Goal: Information Seeking & Learning: Learn about a topic

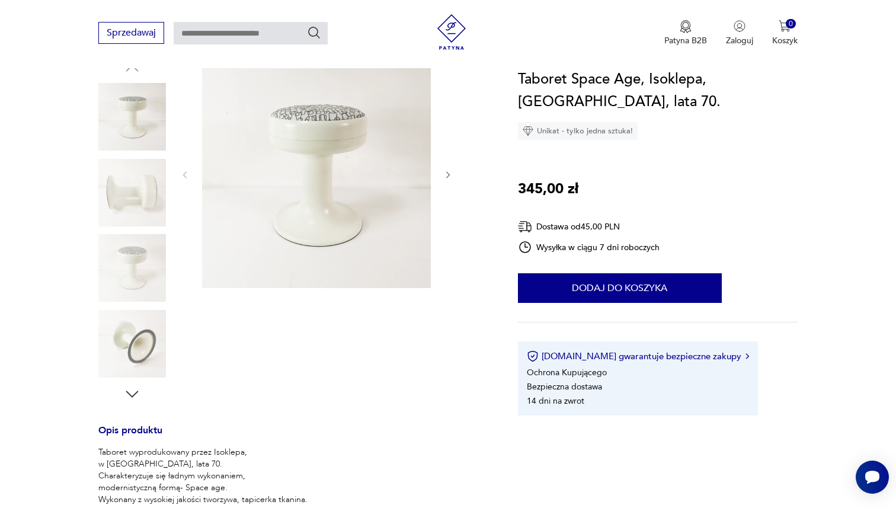
scroll to position [103, 0]
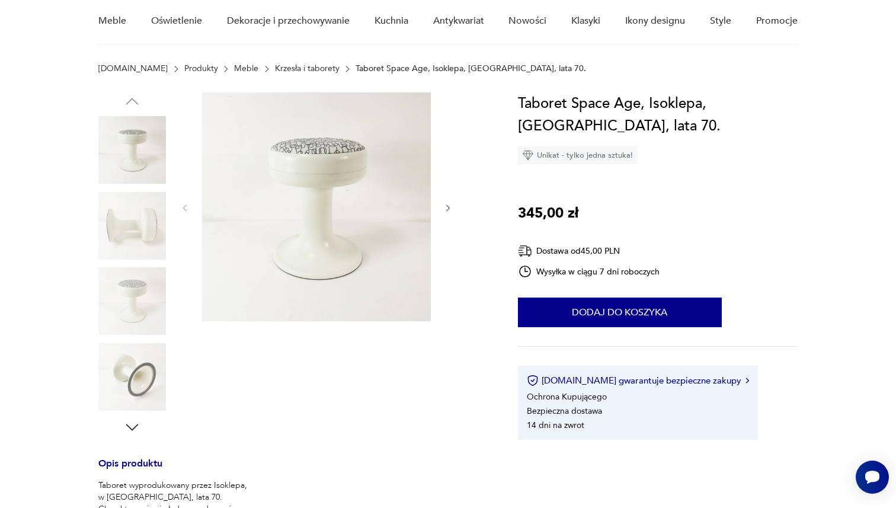
click at [305, 197] on img at bounding box center [316, 206] width 229 height 229
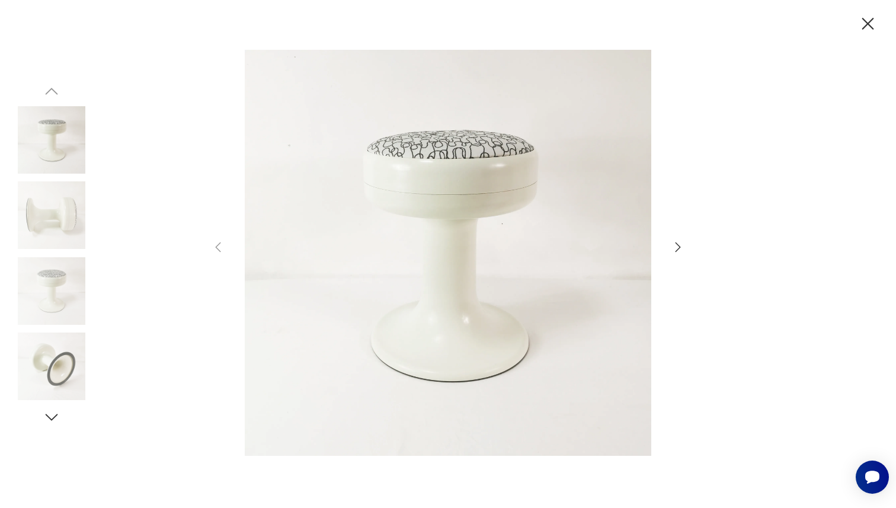
click at [674, 239] on div at bounding box center [448, 254] width 474 height 409
click at [677, 245] on icon "button" at bounding box center [678, 247] width 14 height 14
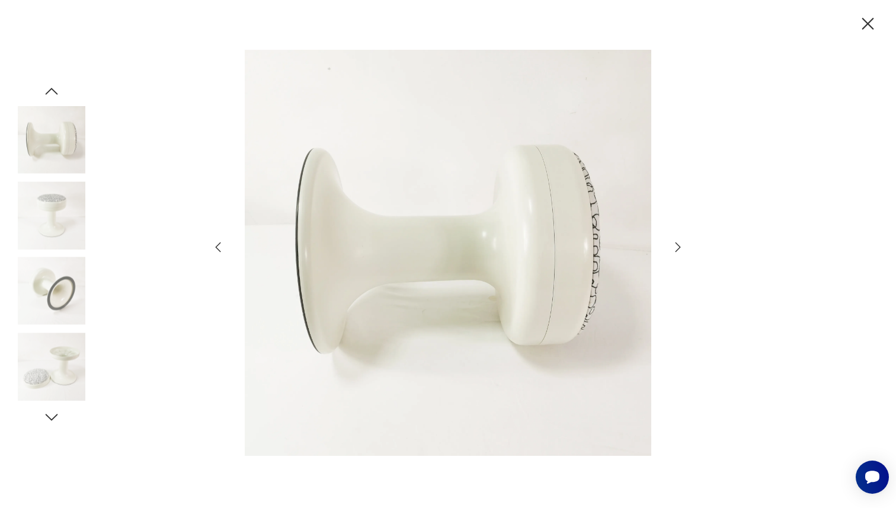
click at [677, 245] on icon "button" at bounding box center [678, 247] width 14 height 14
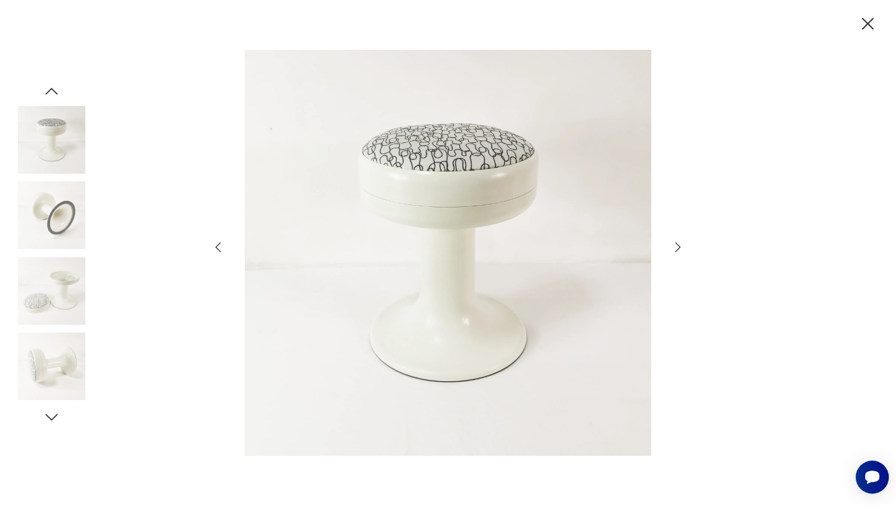
click at [677, 245] on icon "button" at bounding box center [678, 247] width 14 height 14
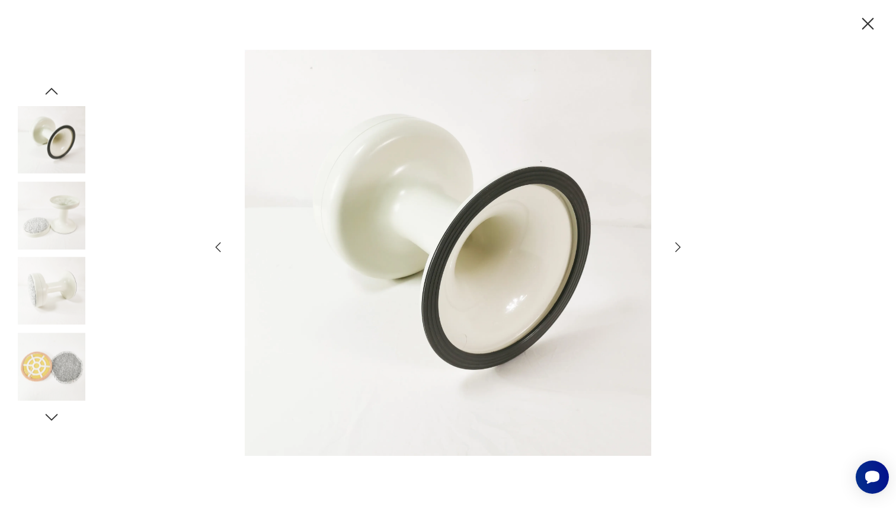
click at [677, 245] on icon "button" at bounding box center [678, 247] width 14 height 14
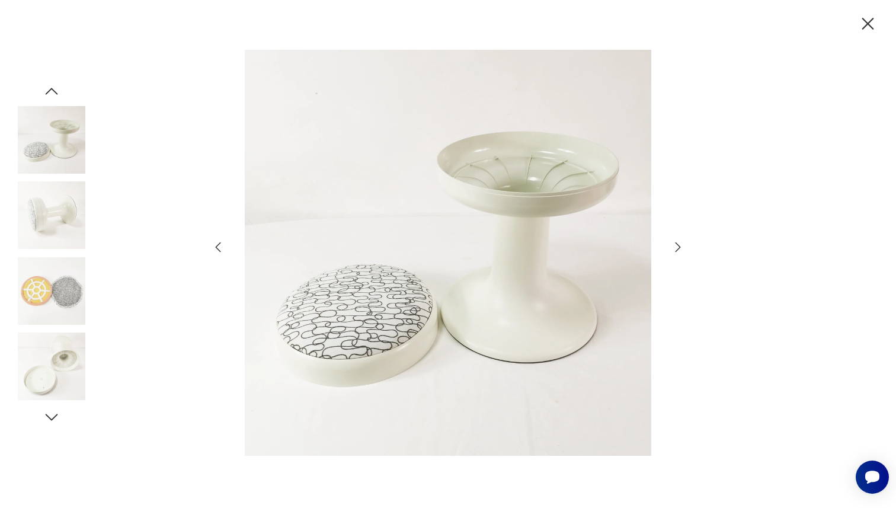
click at [677, 245] on icon "button" at bounding box center [678, 247] width 14 height 14
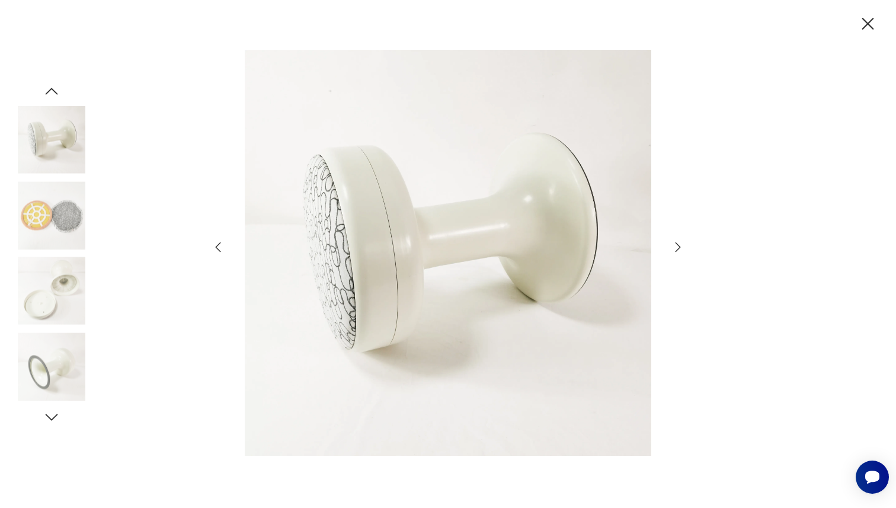
click at [677, 245] on icon "button" at bounding box center [678, 247] width 14 height 14
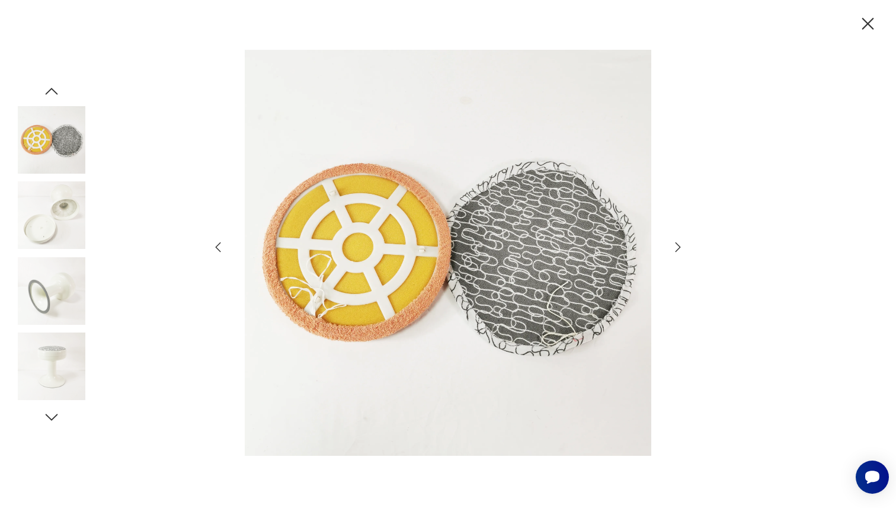
click at [677, 245] on icon "button" at bounding box center [678, 247] width 14 height 14
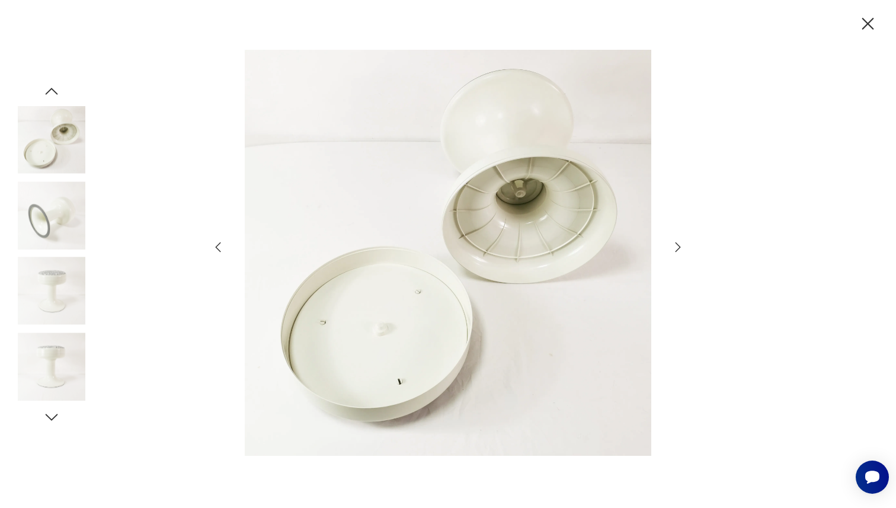
click at [864, 45] on div at bounding box center [448, 254] width 896 height 508
click at [866, 25] on icon "button" at bounding box center [869, 24] width 12 height 12
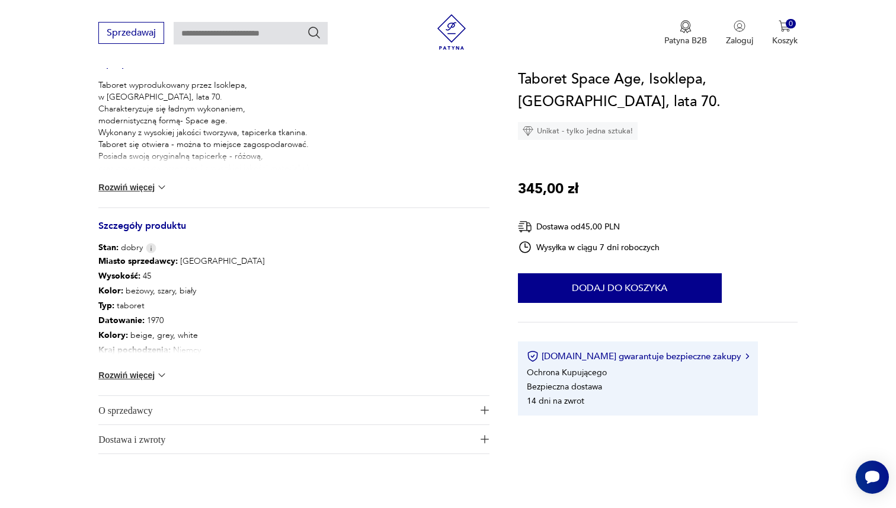
scroll to position [483, 0]
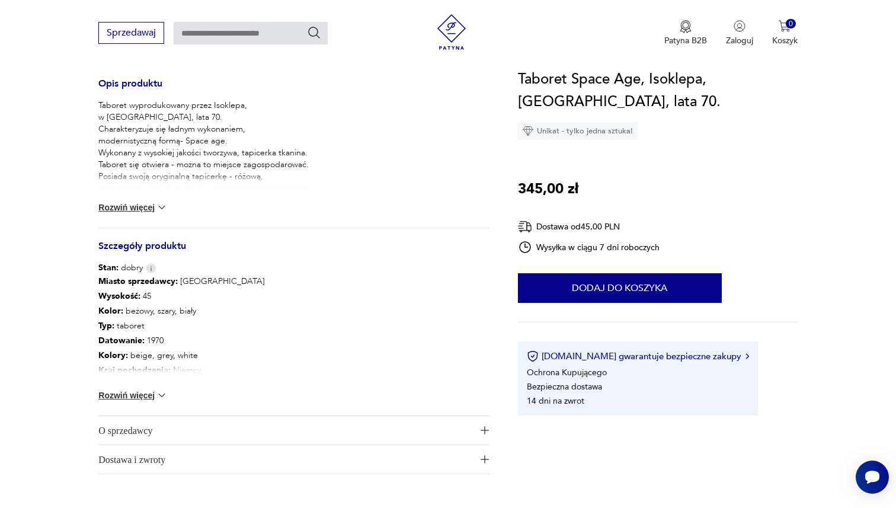
click at [130, 195] on div "Taboret wyprodukowany przez Isoklepa, w [GEOGRAPHIC_DATA], lata 70. Charakteryz…" at bounding box center [293, 164] width 391 height 128
click at [132, 209] on button "Rozwiń więcej" at bounding box center [132, 208] width 69 height 12
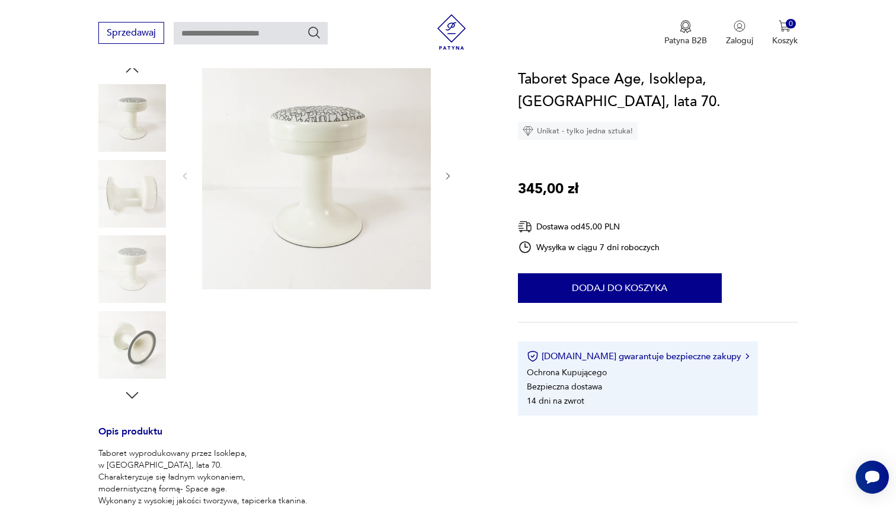
scroll to position [106, 0]
